Goal: Find specific page/section: Find specific page/section

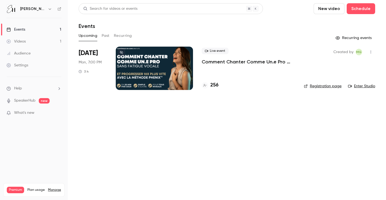
click at [234, 62] on p "Comment Chanter Comme Un.e Pro sans Fatigue Vocale ⭐️ par [PERSON_NAME]" at bounding box center [249, 62] width 94 height 7
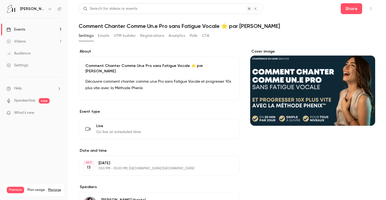
click at [195, 35] on button "Polls" at bounding box center [194, 35] width 8 height 9
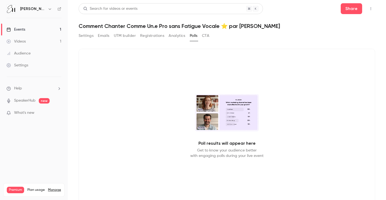
click at [105, 35] on button "Emails" at bounding box center [103, 35] width 11 height 9
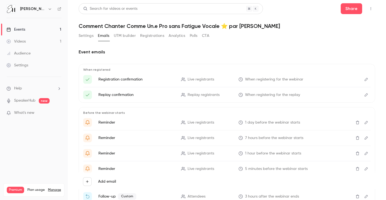
click at [90, 36] on button "Settings" at bounding box center [86, 35] width 15 height 9
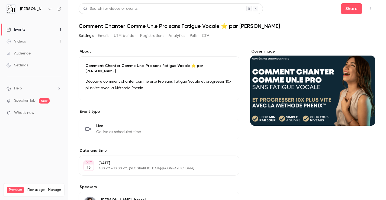
click at [30, 30] on link "Events 1" at bounding box center [34, 30] width 68 height 12
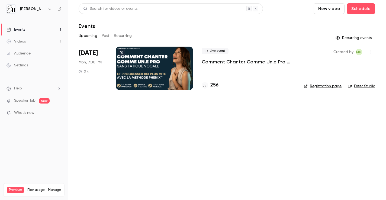
click at [360, 85] on link "Enter Studio" at bounding box center [361, 86] width 27 height 5
